Goal: Entertainment & Leisure: Consume media (video, audio)

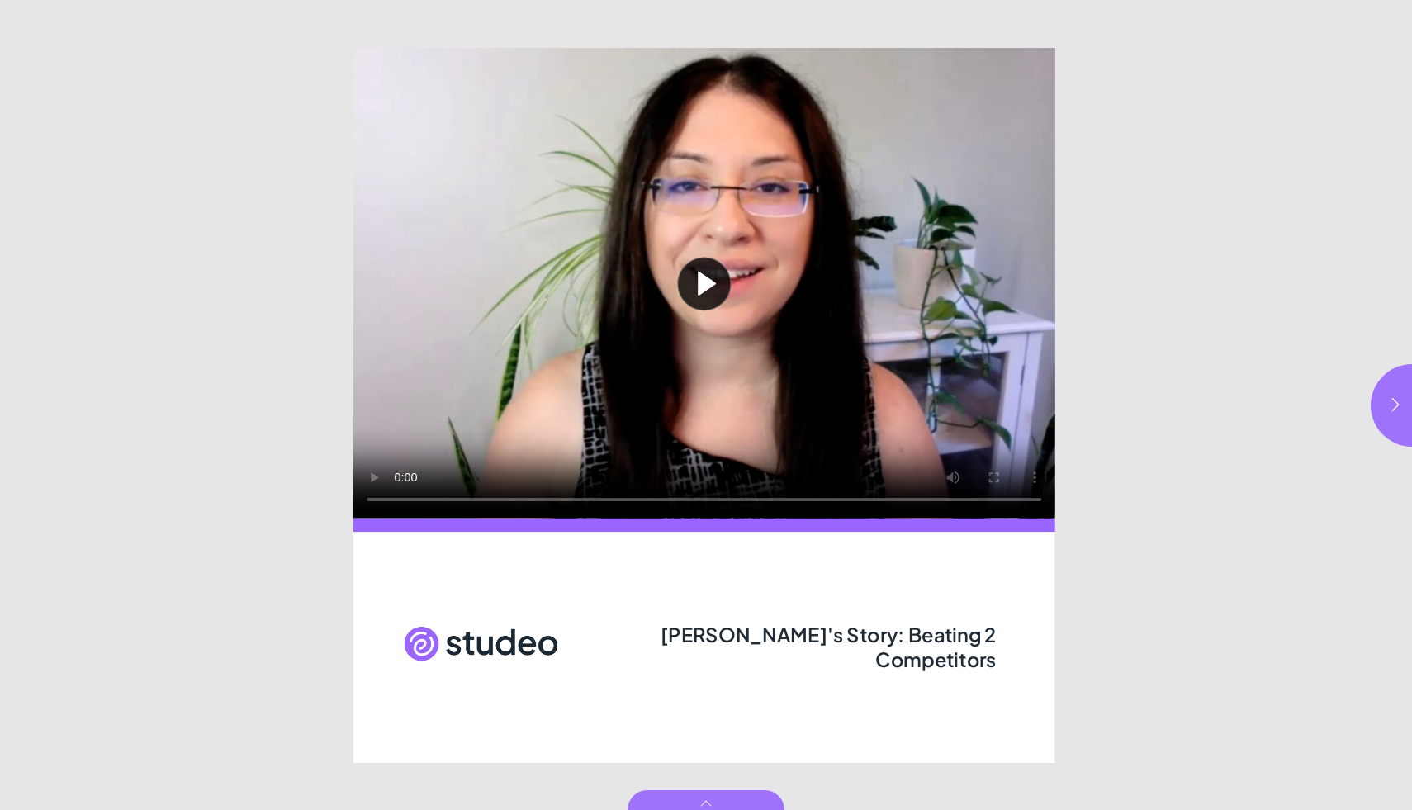
click at [707, 282] on button "Play video" at bounding box center [704, 283] width 702 height 471
click at [1389, 396] on icon "button" at bounding box center [1396, 404] width 17 height 17
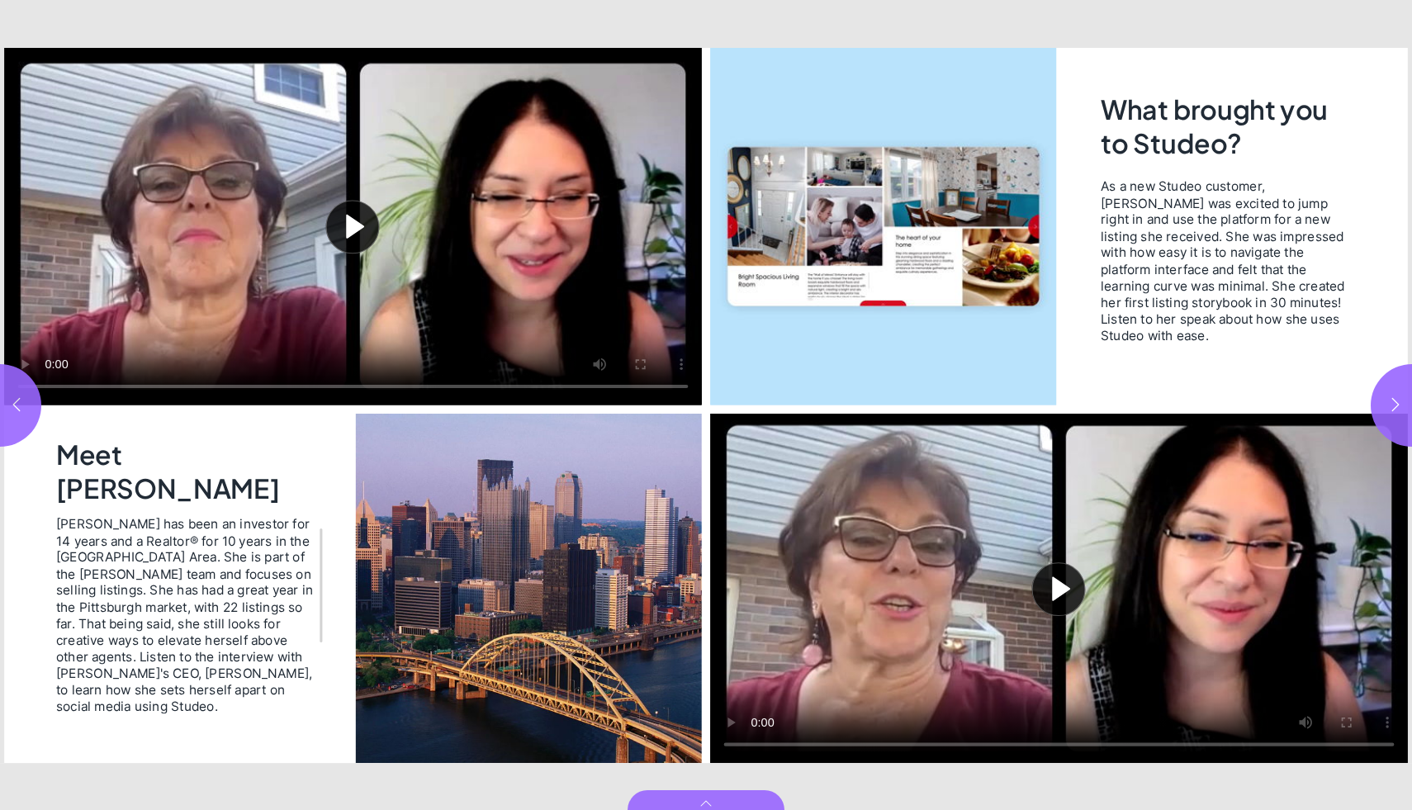
click at [353, 225] on button "Play video" at bounding box center [353, 227] width 698 height 358
click at [1060, 585] on button "Play video" at bounding box center [1059, 587] width 698 height 349
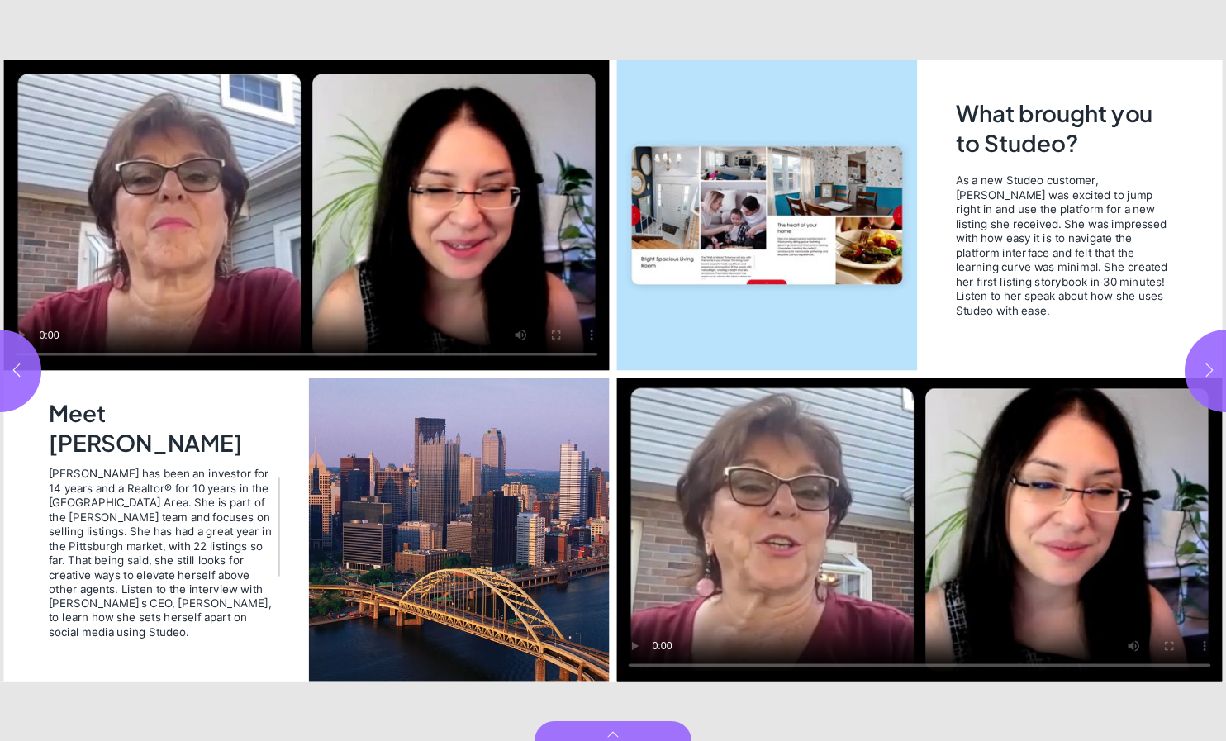
click at [1208, 367] on icon "button" at bounding box center [1209, 370] width 17 height 17
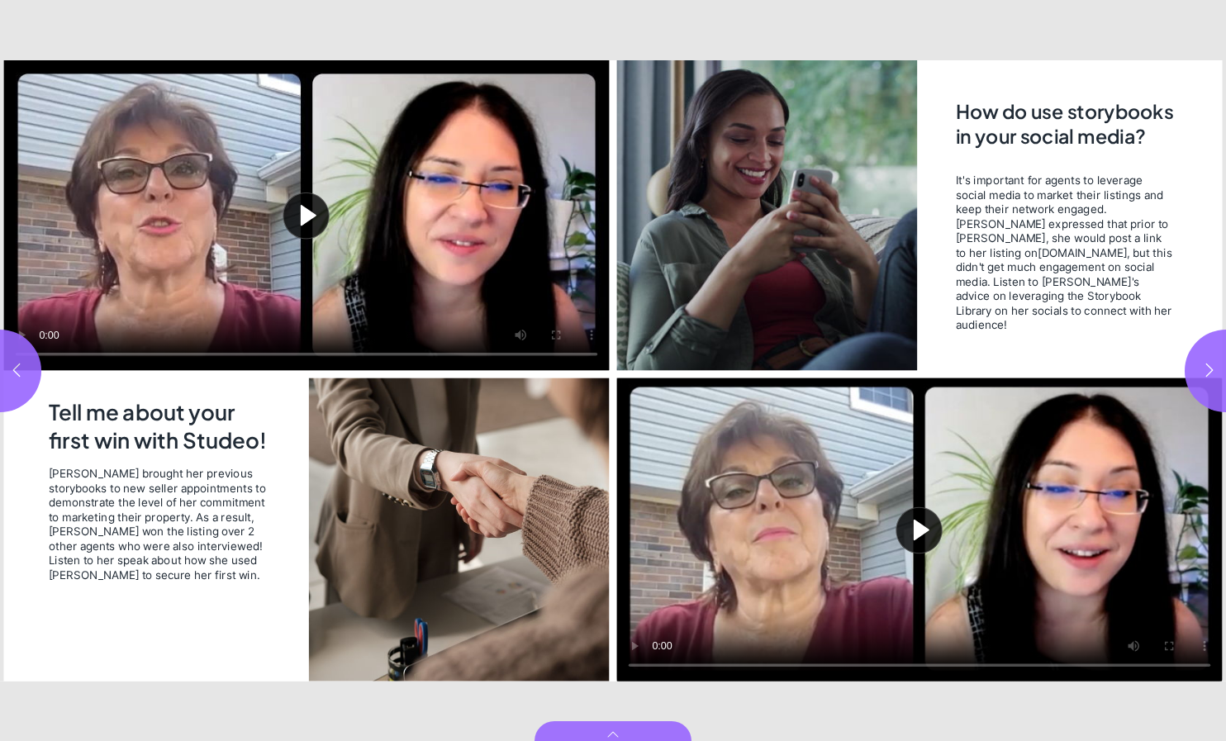
click at [304, 213] on button "Play video" at bounding box center [305, 215] width 605 height 310
click at [921, 526] on button "Play video" at bounding box center [918, 528] width 605 height 303
click at [1204, 369] on icon "button" at bounding box center [1209, 370] width 17 height 17
type input "*"
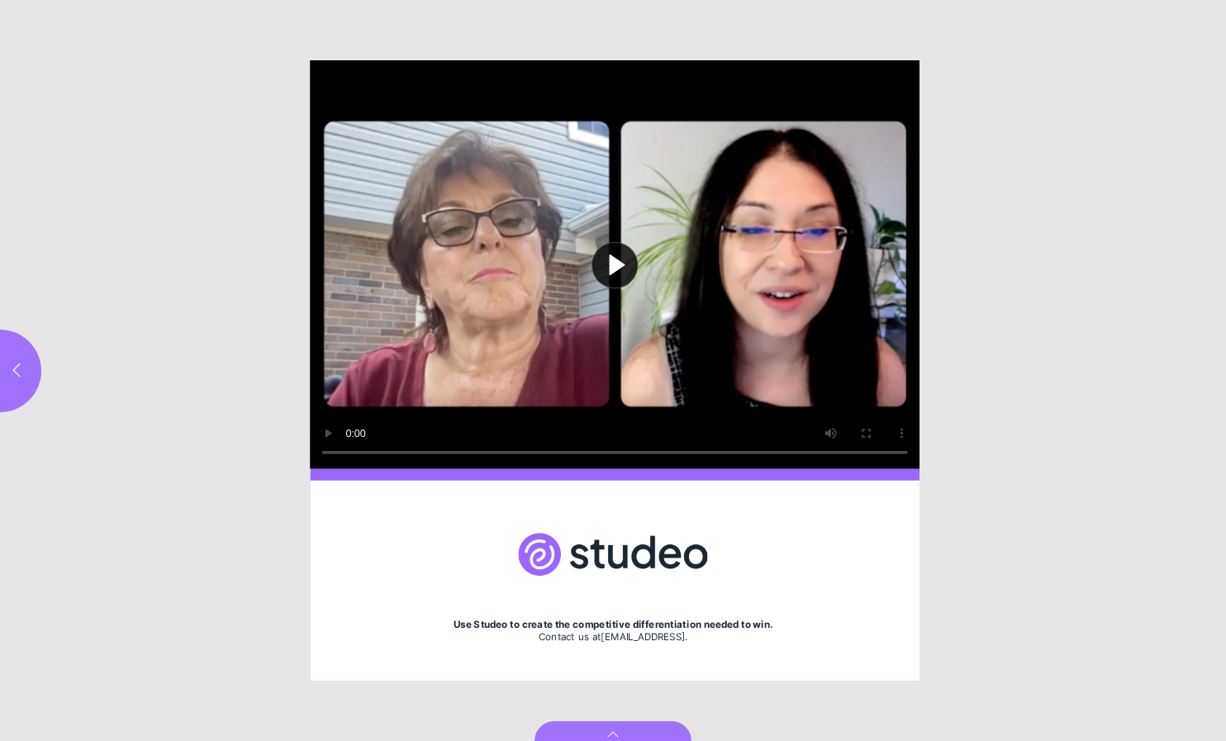
click at [614, 258] on button "Play video" at bounding box center [615, 264] width 610 height 408
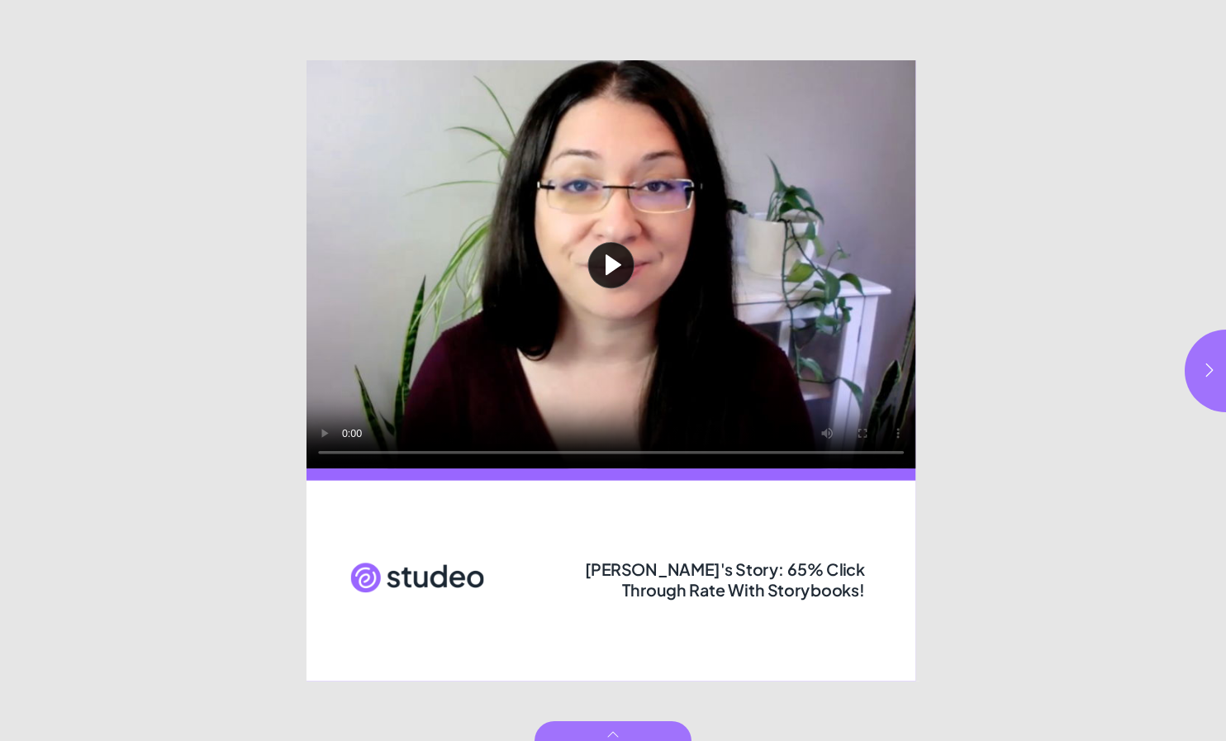
click at [610, 264] on button "Play video" at bounding box center [611, 264] width 610 height 408
click at [1209, 370] on icon "button" at bounding box center [1209, 370] width 17 height 17
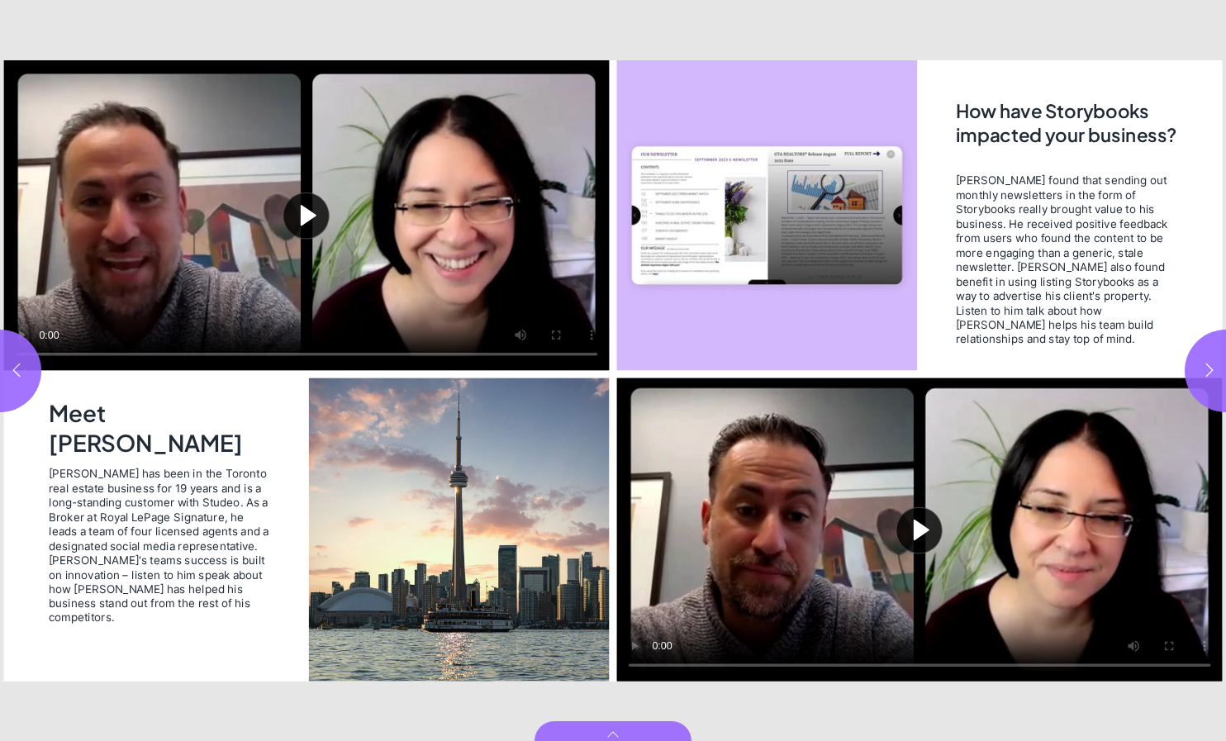
click at [309, 210] on button "Play video" at bounding box center [305, 215] width 605 height 310
click at [918, 529] on button "Play video" at bounding box center [918, 528] width 605 height 303
click at [1207, 368] on icon "button" at bounding box center [1209, 370] width 17 height 17
type input "***"
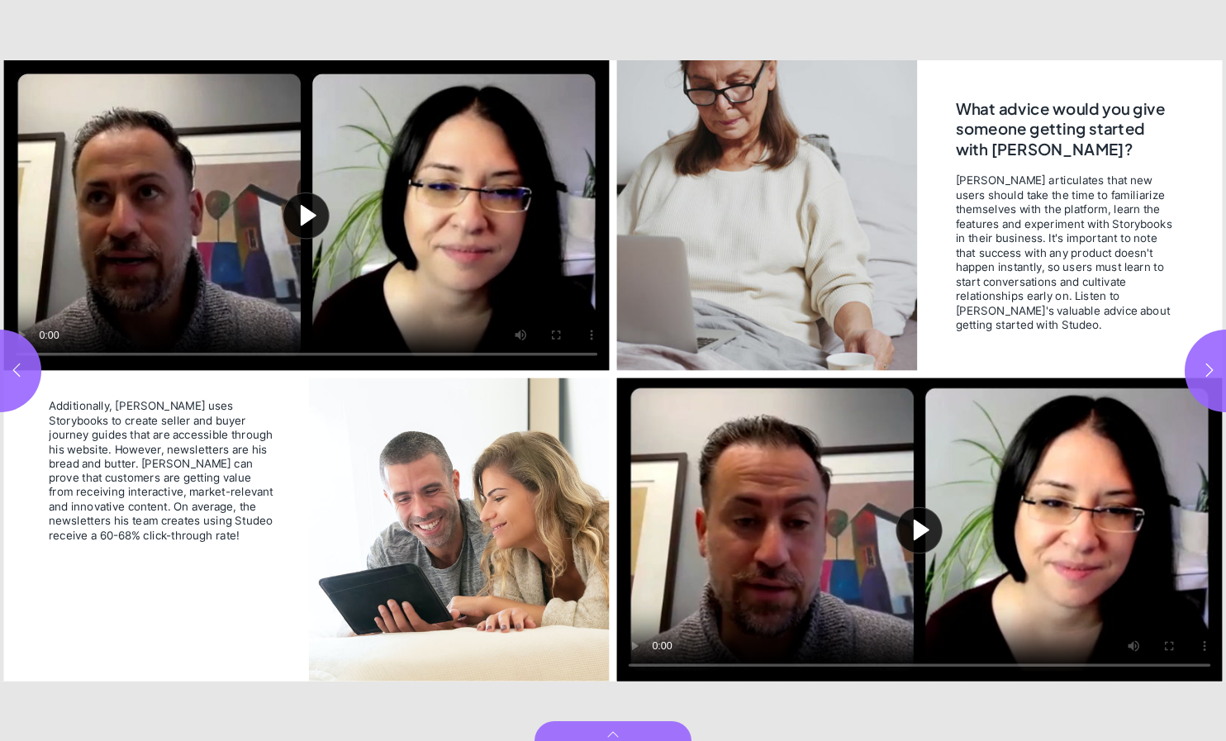
click at [310, 214] on button "Play video" at bounding box center [305, 215] width 605 height 310
click at [923, 528] on button "Play video" at bounding box center [918, 528] width 605 height 303
